Goal: Task Accomplishment & Management: Manage account settings

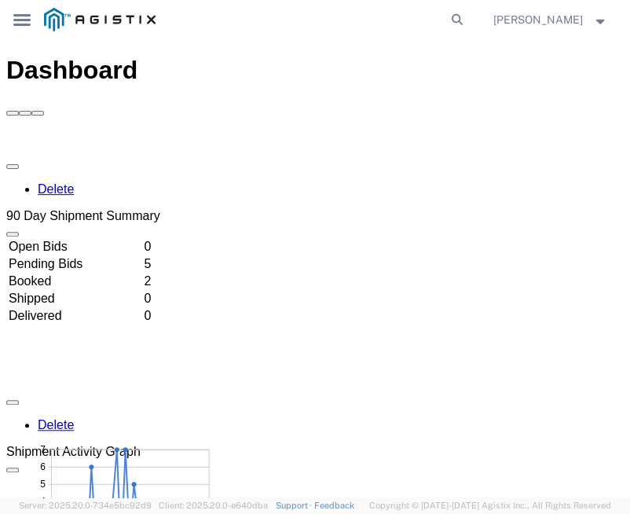
drag, startPoint x: 424, startPoint y: 172, endPoint x: 522, endPoint y: 53, distance: 154.2
click at [468, 17] on icon at bounding box center [457, 20] width 22 height 22
click at [239, 17] on input "search" at bounding box center [306, 20] width 278 height 38
paste input "57079075"
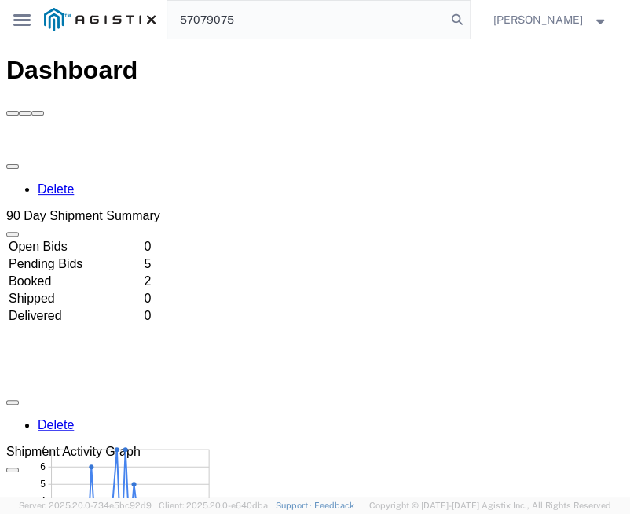
type input "57079075"
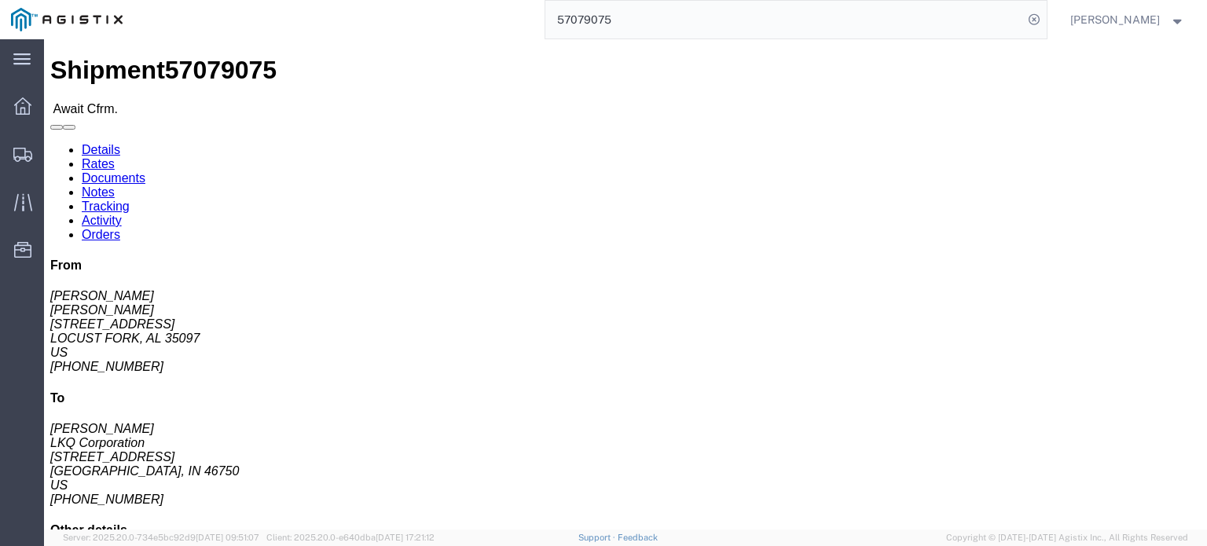
click link "Confirm"
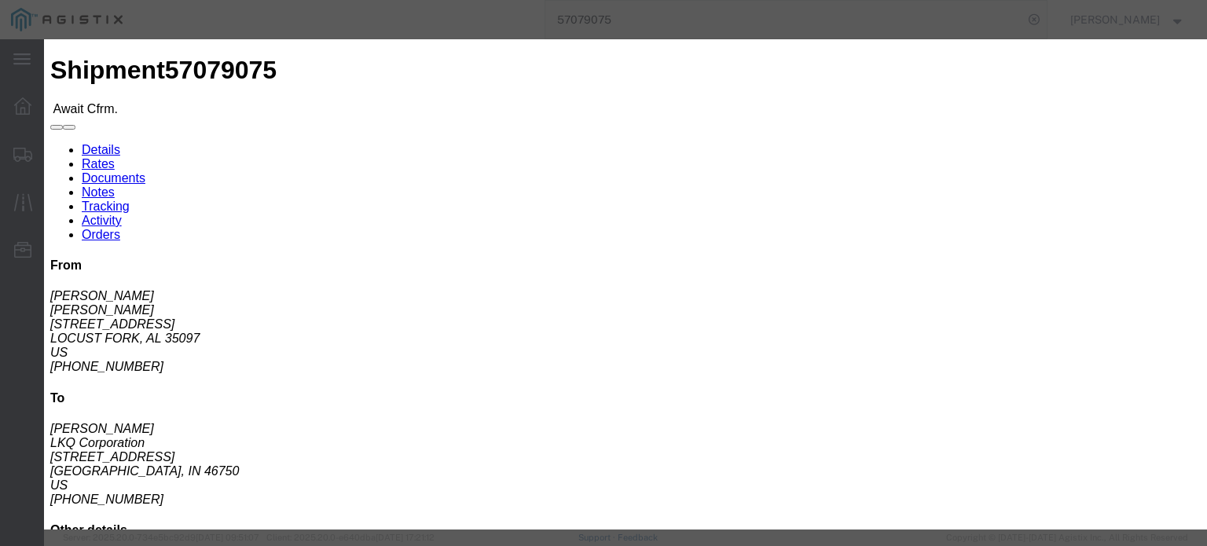
click input "text"
paste input "57079075"
type input "57079075"
click input "text"
type input "J"
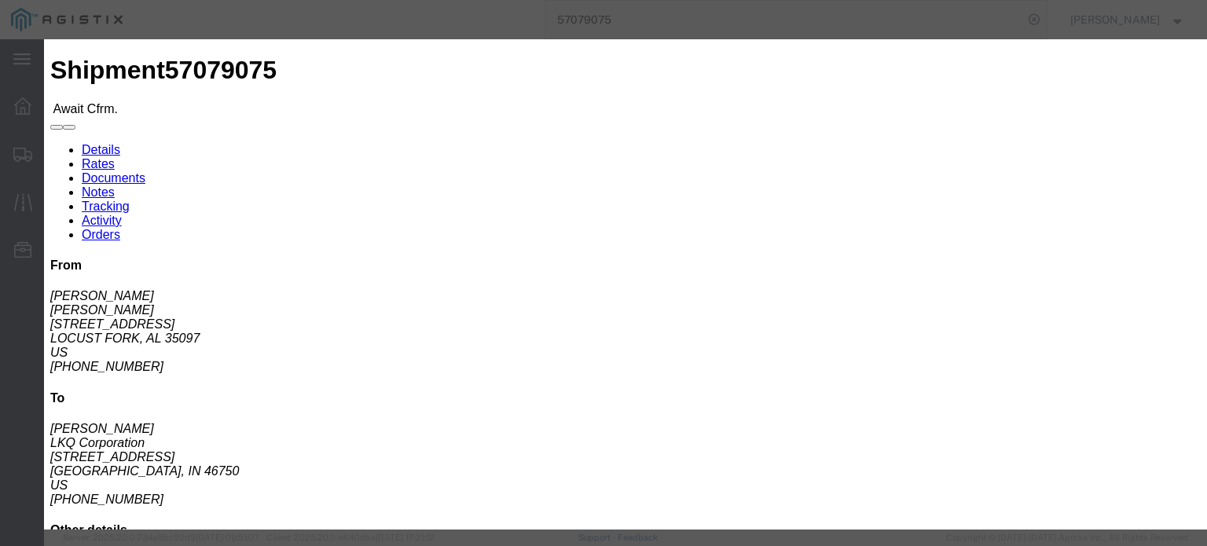
click input "text"
type input "4702032137"
click button "Submit"
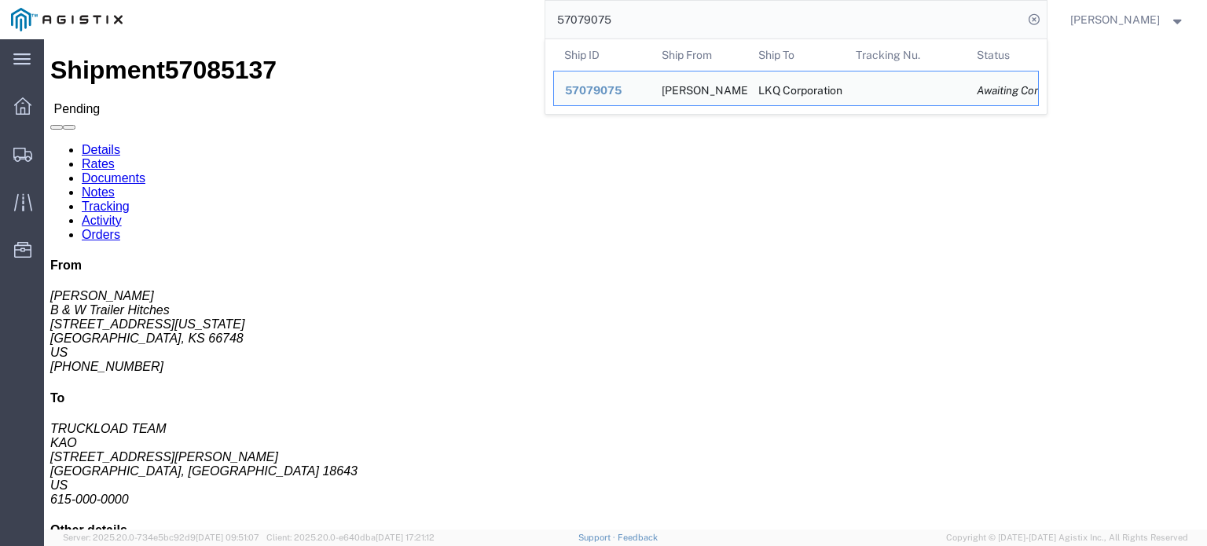
click at [630, 24] on input "57079075" at bounding box center [784, 20] width 478 height 38
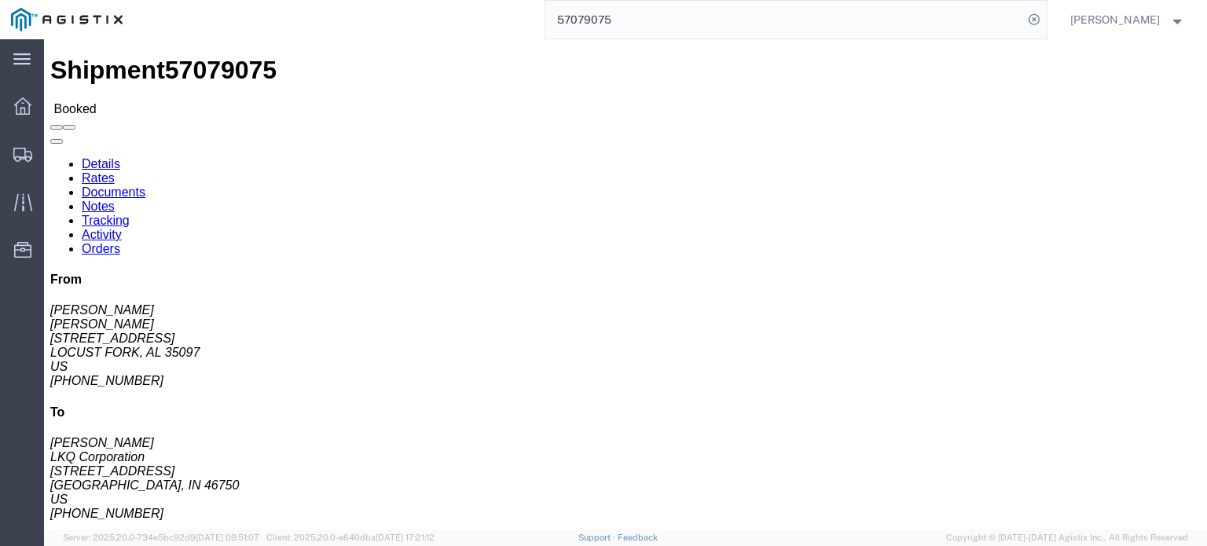
click link "Rates"
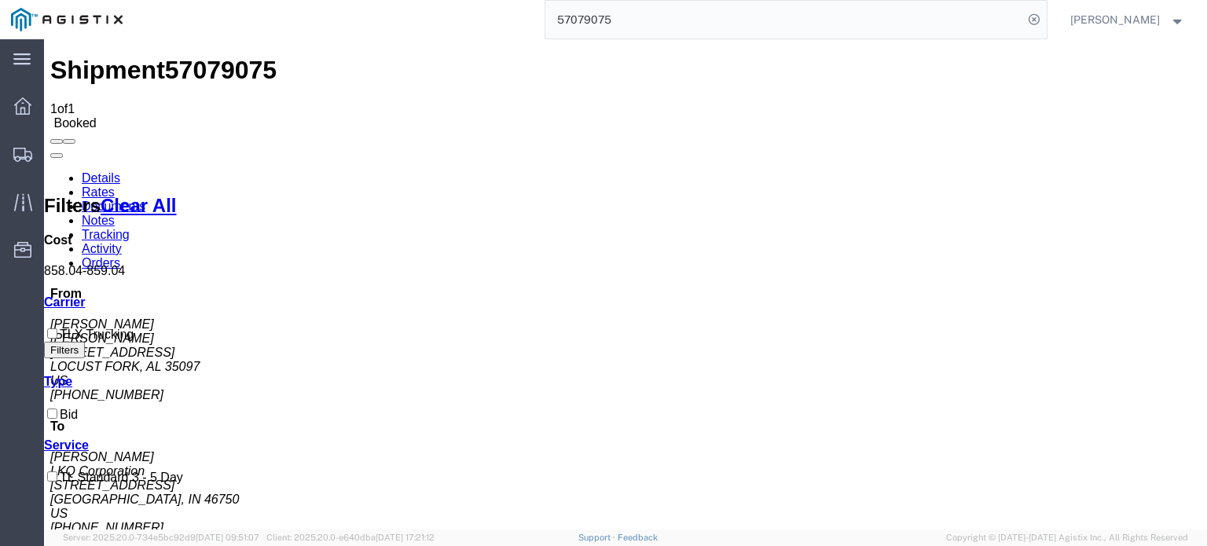
copy b "858.04"
drag, startPoint x: 527, startPoint y: 224, endPoint x: 564, endPoint y: 223, distance: 37.7
